Goal: Task Accomplishment & Management: Manage account settings

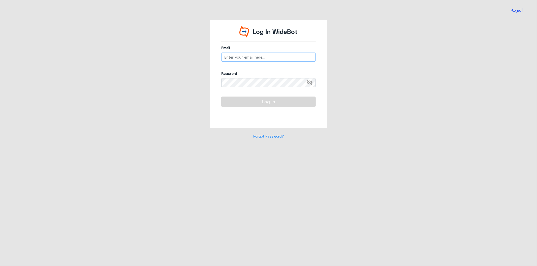
click at [252, 55] on input "email" at bounding box center [268, 57] width 94 height 9
type input "[EMAIL_ADDRESS][DOMAIN_NAME]"
click at [264, 103] on button "Log In" at bounding box center [268, 102] width 94 height 10
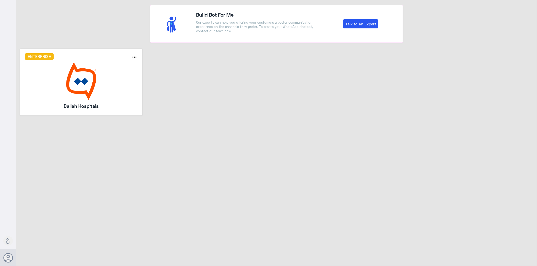
click at [67, 78] on img at bounding box center [81, 81] width 113 height 38
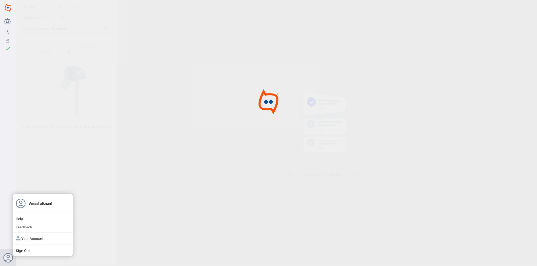
click at [8, 255] on use at bounding box center [9, 258] width 10 height 10
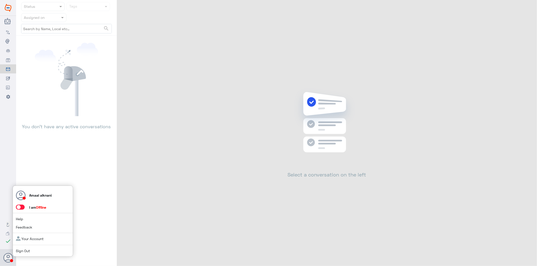
click at [21, 205] on span at bounding box center [20, 207] width 9 height 5
click at [0, 0] on input "checkbox" at bounding box center [0, 0] width 0 height 0
click at [21, 208] on span at bounding box center [20, 207] width 9 height 5
click at [0, 0] on input "checkbox" at bounding box center [0, 0] width 0 height 0
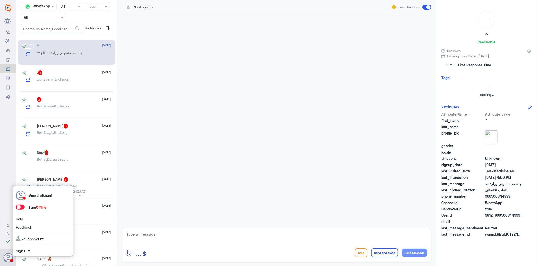
click at [23, 209] on span at bounding box center [20, 207] width 9 height 5
click at [0, 0] on input "checkbox" at bounding box center [0, 0] width 0 height 0
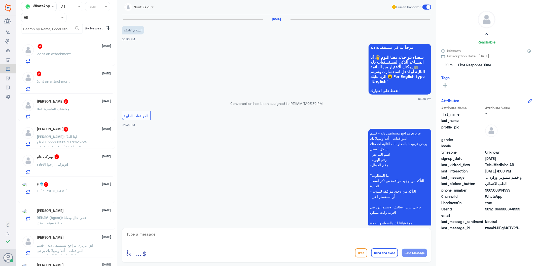
scroll to position [160, 0]
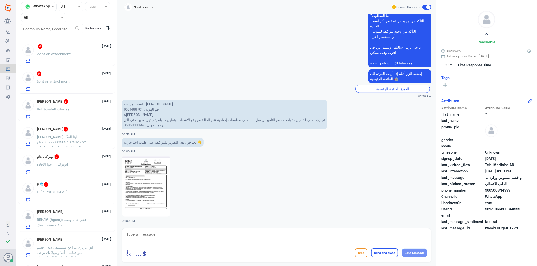
click at [51, 17] on input "text" at bounding box center [38, 18] width 28 height 6
click at [52, 51] on div "Your Inbox" at bounding box center [43, 52] width 45 height 12
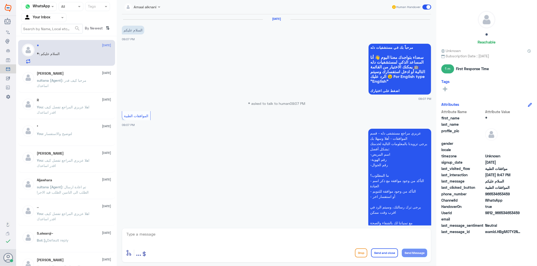
scroll to position [162, 0]
